Goal: Information Seeking & Learning: Learn about a topic

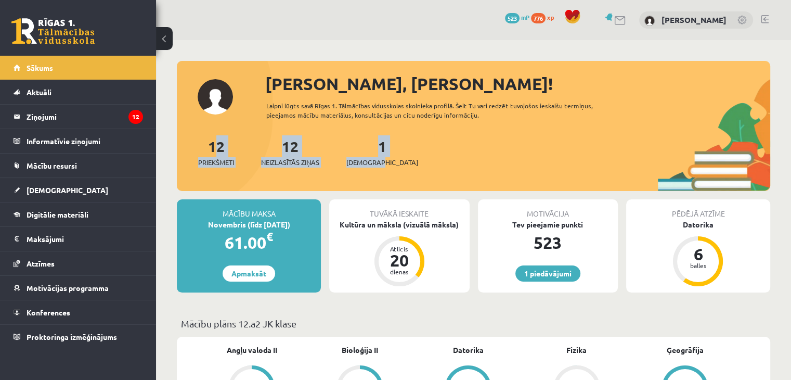
drag, startPoint x: 181, startPoint y: 130, endPoint x: 426, endPoint y: 171, distance: 249.0
click at [426, 171] on div "[PERSON_NAME], [PERSON_NAME]! Laipni lūgts savā Rīgas 1. Tālmācības vidusskolas…" at bounding box center [473, 131] width 593 height 120
click at [426, 171] on div "12 Priekšmeti 12 Neizlasītās ziņas 1 Ieskaites" at bounding box center [473, 163] width 593 height 56
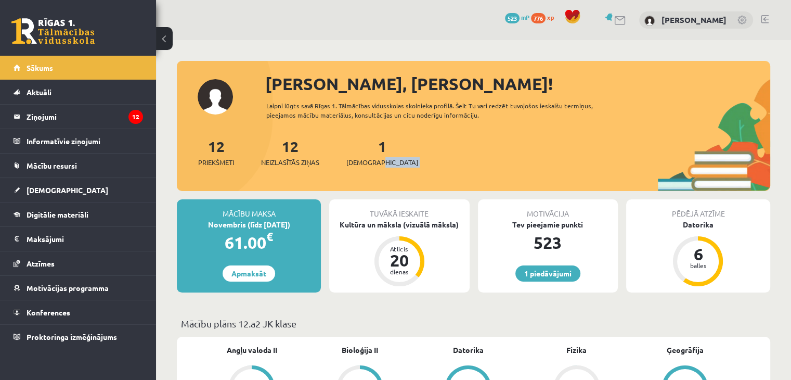
click at [426, 171] on div "12 Priekšmeti 12 Neizlasītās ziņas 1 Ieskaites" at bounding box center [473, 163] width 593 height 56
drag, startPoint x: 263, startPoint y: 99, endPoint x: 489, endPoint y: 119, distance: 227.1
click at [489, 119] on div "[PERSON_NAME], [PERSON_NAME]! Laipni lūgts savā Rīgas 1. Tālmācības vidusskolas…" at bounding box center [473, 131] width 593 height 120
click at [431, 105] on div "Laipni lūgts savā Rīgas 1. Tālmācības vidusskolas skolnieka profilā. Šeit Tu va…" at bounding box center [444, 110] width 356 height 19
click at [533, 34] on div "1 Dāvanas 523 mP 776 xp [PERSON_NAME]" at bounding box center [473, 20] width 635 height 40
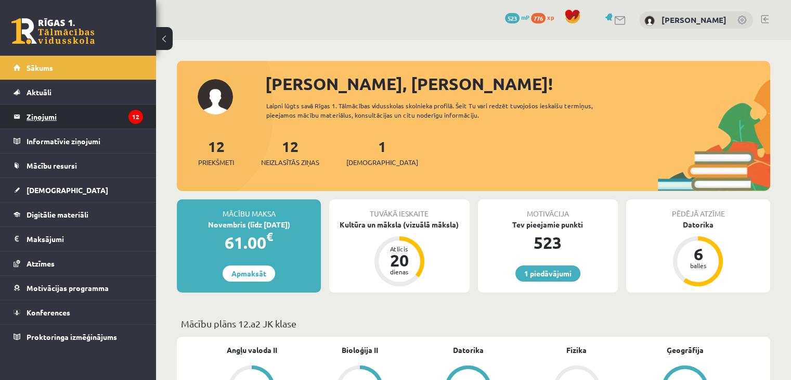
click at [53, 112] on legend "Ziņojumi 12" at bounding box center [85, 117] width 117 height 24
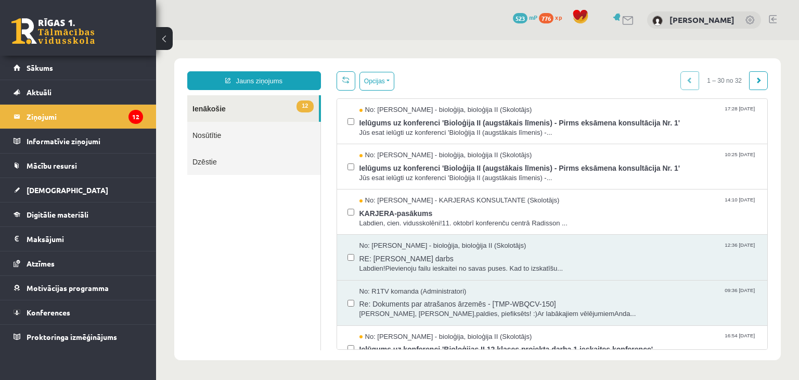
click at [181, 16] on div "1 Dāvanas 523 mP 776 xp [PERSON_NAME]" at bounding box center [477, 20] width 643 height 40
click at [37, 185] on span "[DEMOGRAPHIC_DATA]" at bounding box center [68, 189] width 82 height 9
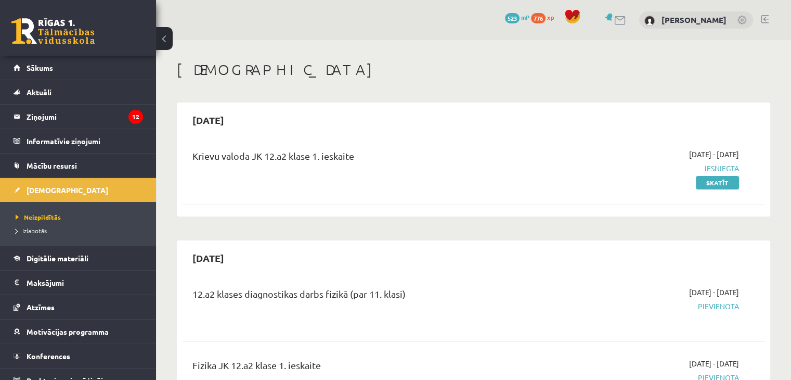
drag, startPoint x: 188, startPoint y: 150, endPoint x: 390, endPoint y: 141, distance: 202.5
click at [390, 141] on div "Krievu valoda JK 12.a2 klase 1. ieskaite [DATE] - [DATE] Iesniegta Skatīt" at bounding box center [473, 168] width 583 height 60
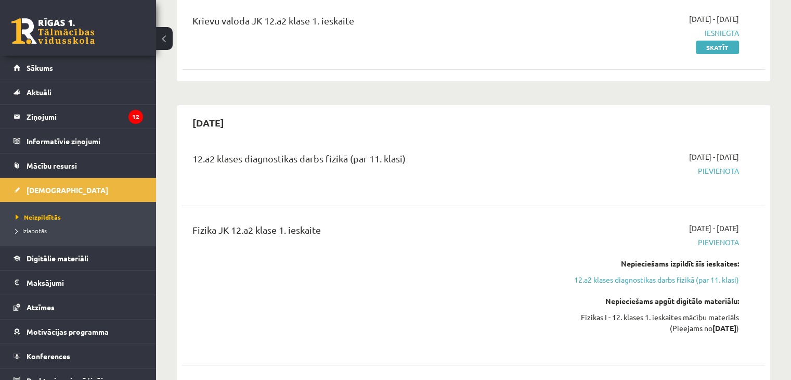
scroll to position [138, 0]
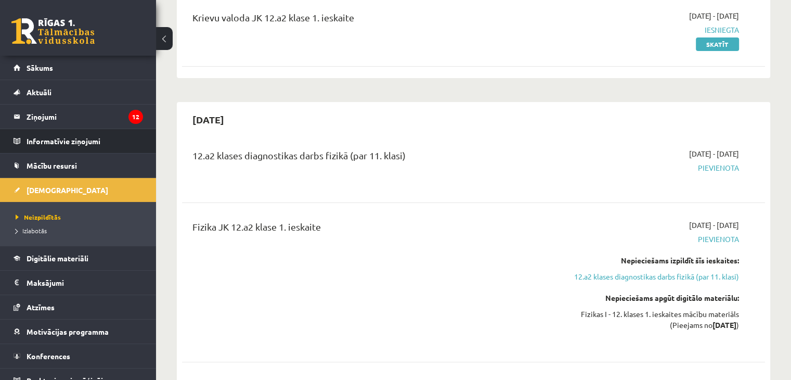
drag, startPoint x: 429, startPoint y: 167, endPoint x: 137, endPoint y: 147, distance: 292.5
click at [316, 140] on div "12.a2 klases diagnostikas darbs fizikā (par 11. klasi) [DATE] - [DATE] [GEOGRAP…" at bounding box center [473, 167] width 583 height 58
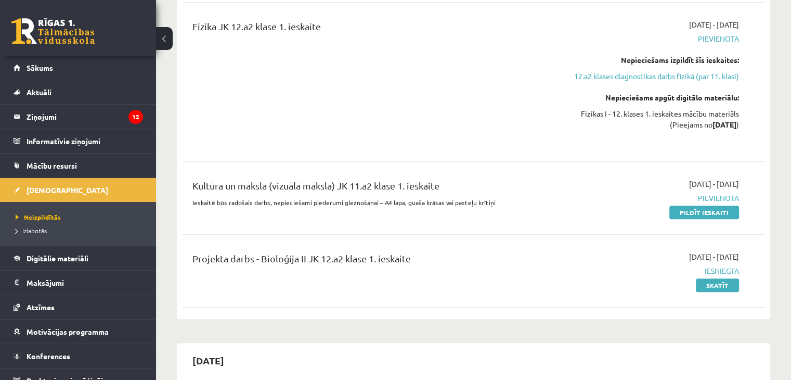
scroll to position [397, 0]
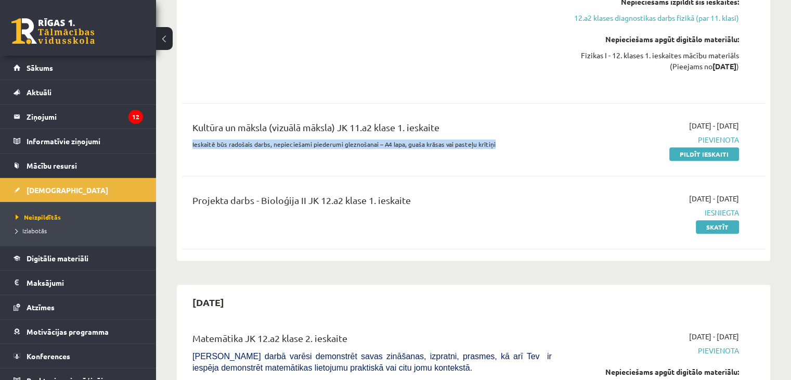
drag, startPoint x: 495, startPoint y: 144, endPoint x: 170, endPoint y: 145, distance: 325.6
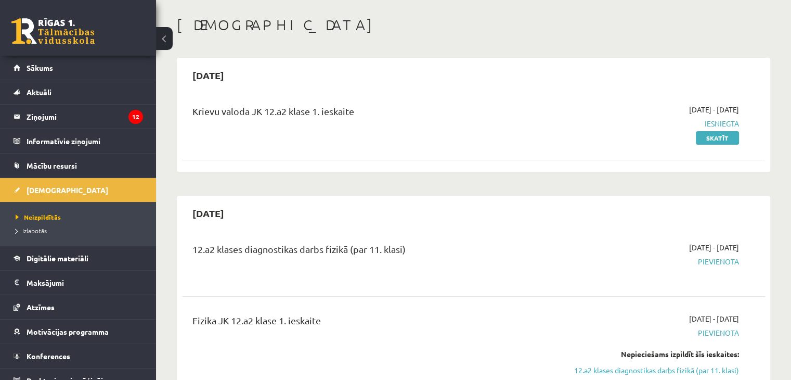
scroll to position [0, 0]
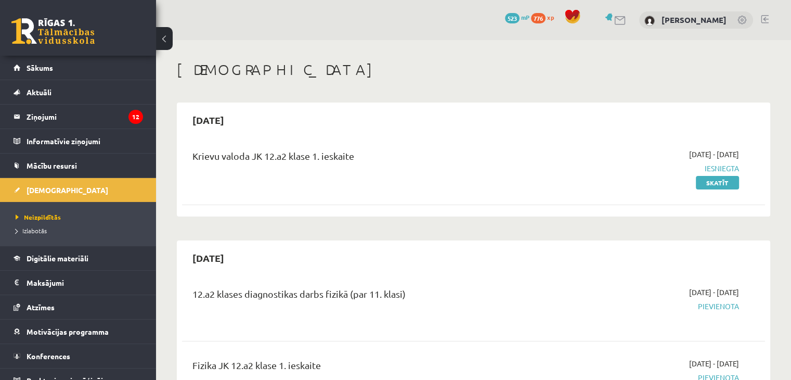
drag, startPoint x: 364, startPoint y: 148, endPoint x: 196, endPoint y: 156, distance: 168.7
click at [196, 156] on div "Krievu valoda JK 12.a2 klase 1. ieskaite [DATE] - [DATE] Iesniegta Skatīt" at bounding box center [473, 168] width 583 height 60
drag, startPoint x: 182, startPoint y: 154, endPoint x: 405, endPoint y: 180, distance: 224.7
click at [405, 180] on div "Krievu valoda JK 12.a2 klase 1. ieskaite [DATE] - [DATE] Iesniegta Skatīt" at bounding box center [473, 168] width 583 height 60
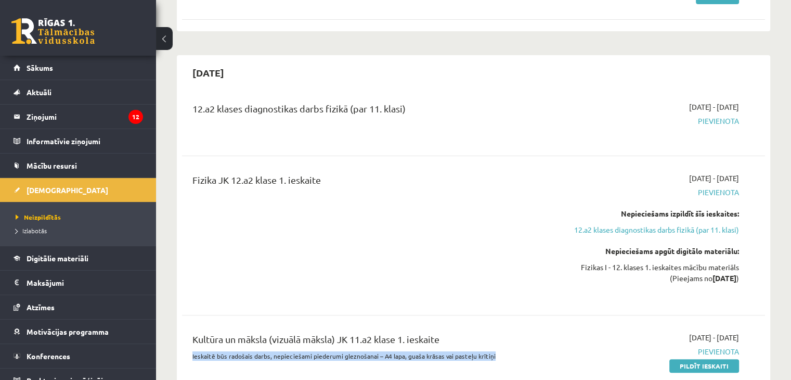
scroll to position [182, 0]
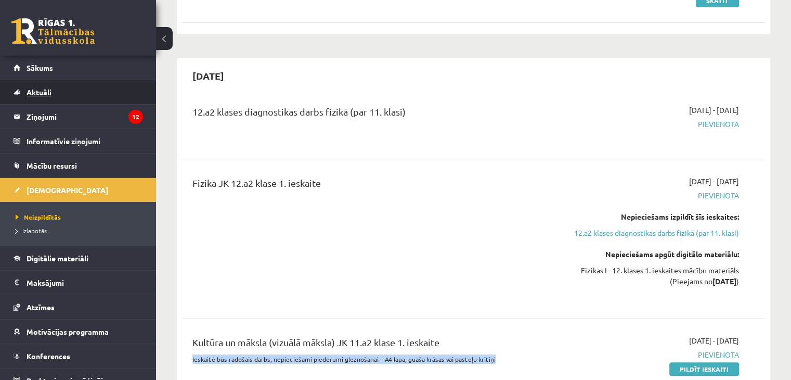
drag, startPoint x: 409, startPoint y: 108, endPoint x: 118, endPoint y: 86, distance: 291.6
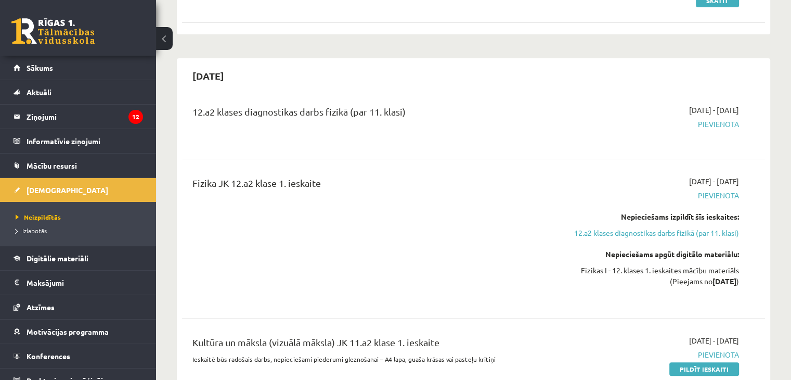
drag, startPoint x: 337, startPoint y: 183, endPoint x: 178, endPoint y: 195, distance: 159.1
click at [178, 195] on div "[DATE] 12.a2 klases diagnostikas darbs fizikā (par 11. klasi) [DATE] - [DATE] […" at bounding box center [473, 266] width 593 height 417
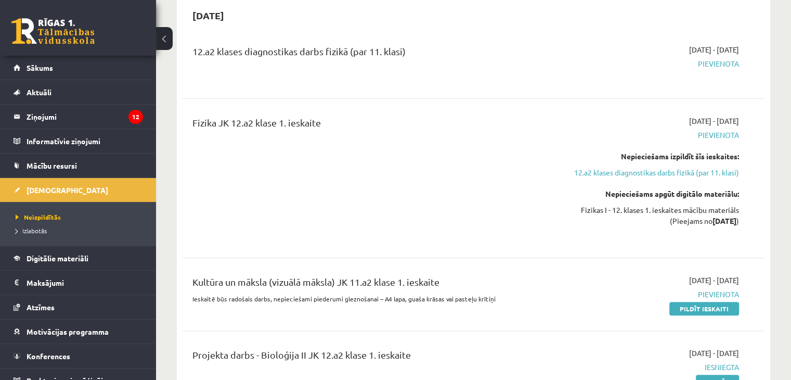
scroll to position [243, 0]
drag, startPoint x: 443, startPoint y: 284, endPoint x: 132, endPoint y: 294, distance: 311.7
click at [266, 254] on div "12.a2 klases diagnostikas darbs fizikā (par 11. klasi) [DATE] - [DATE] [GEOGRAP…" at bounding box center [473, 221] width 583 height 376
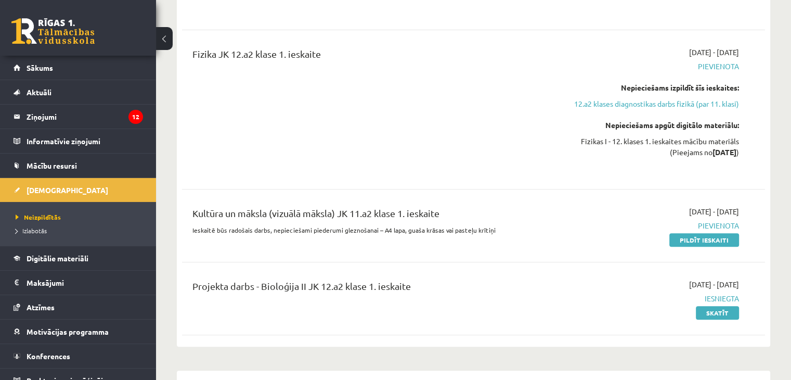
scroll to position [312, 0]
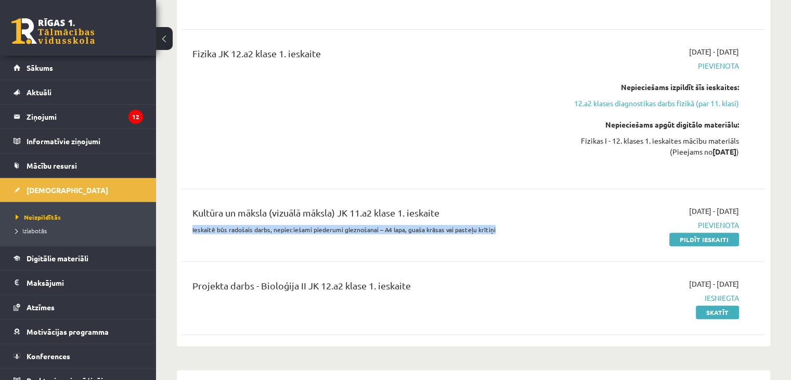
drag, startPoint x: 489, startPoint y: 224, endPoint x: 169, endPoint y: 230, distance: 320.4
drag, startPoint x: 414, startPoint y: 284, endPoint x: 158, endPoint y: 274, distance: 256.6
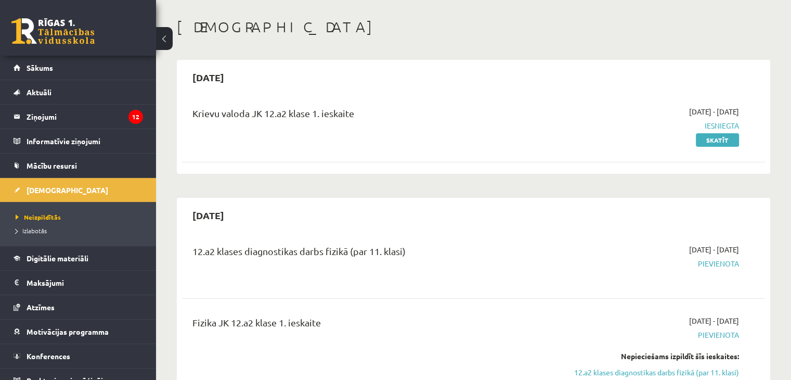
scroll to position [0, 0]
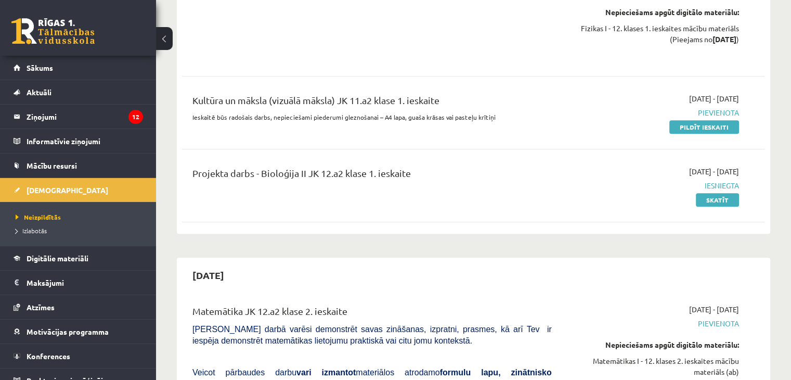
click at [268, 221] on div "12.a2 klases diagnostikas darbs fizikā (par 11. klasi) [DATE] - [DATE] [GEOGRAP…" at bounding box center [473, 40] width 583 height 376
